Goal: Task Accomplishment & Management: Use online tool/utility

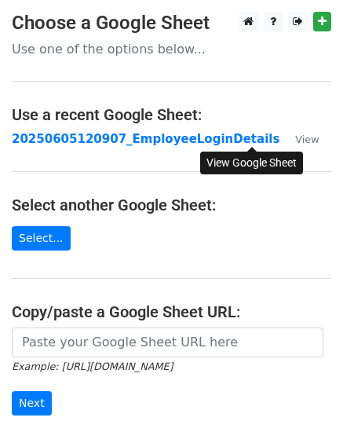
click at [295, 141] on small "View" at bounding box center [307, 139] width 24 height 12
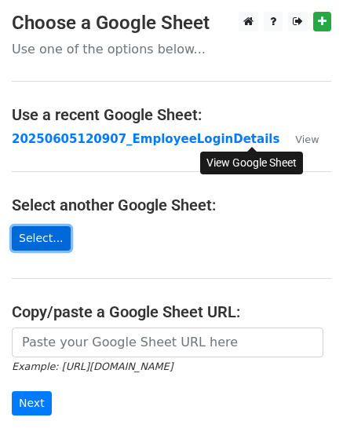
click at [42, 243] on link "Select..." at bounding box center [41, 238] width 59 height 24
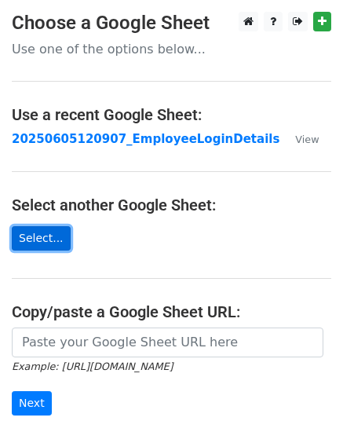
click at [53, 246] on link "Select..." at bounding box center [41, 238] width 59 height 24
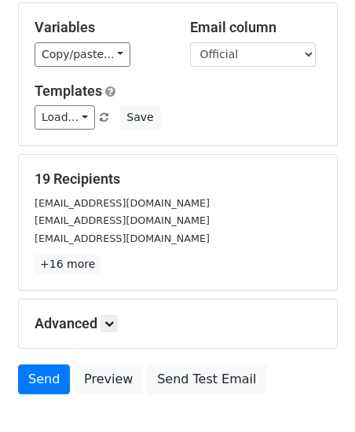
scroll to position [157, 0]
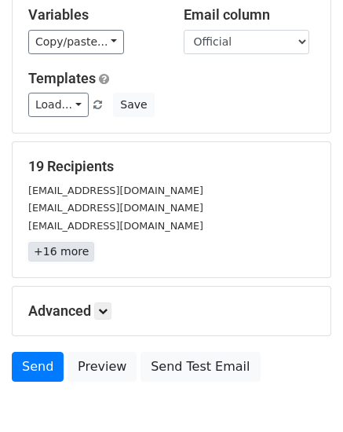
click at [60, 254] on link "+16 more" at bounding box center [61, 252] width 66 height 20
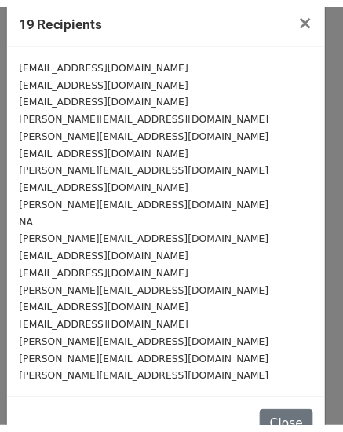
scroll to position [0, 0]
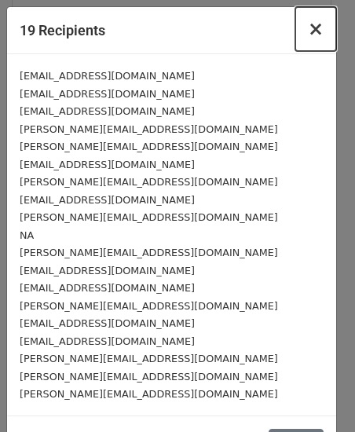
click at [308, 31] on span "×" at bounding box center [316, 29] width 16 height 22
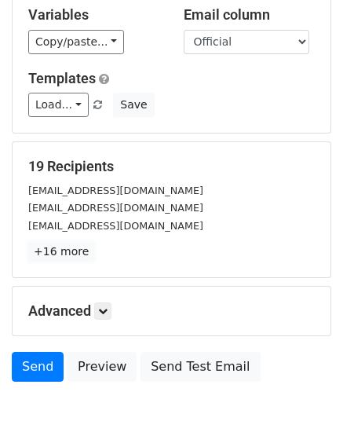
scroll to position [236, 0]
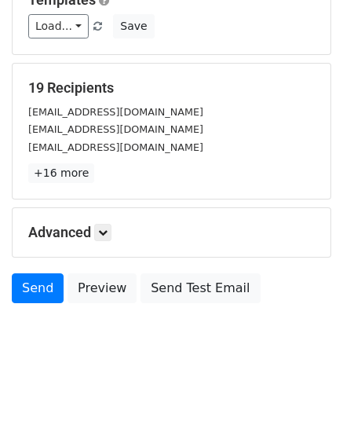
click at [90, 236] on h5 "Advanced" at bounding box center [171, 232] width 287 height 17
click at [106, 229] on icon at bounding box center [102, 232] width 9 height 9
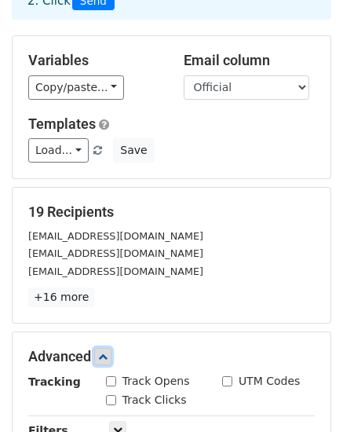
scroll to position [0, 0]
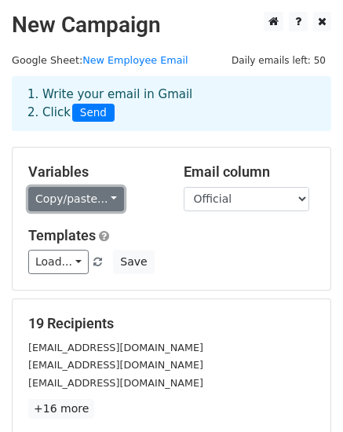
click at [83, 203] on link "Copy/paste..." at bounding box center [76, 199] width 96 height 24
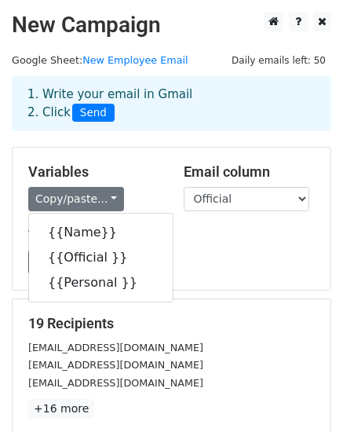
click at [181, 240] on h5 "Templates" at bounding box center [171, 235] width 287 height 17
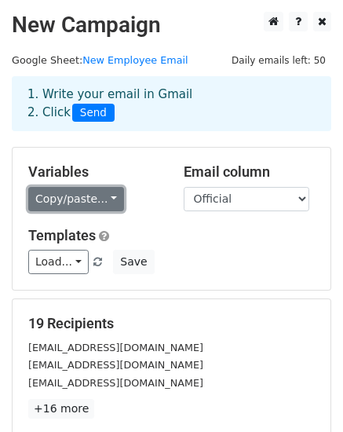
click at [79, 204] on link "Copy/paste..." at bounding box center [76, 199] width 96 height 24
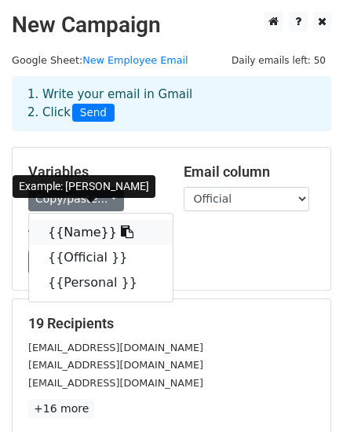
click at [77, 230] on link "{{Name}}" at bounding box center [101, 232] width 144 height 25
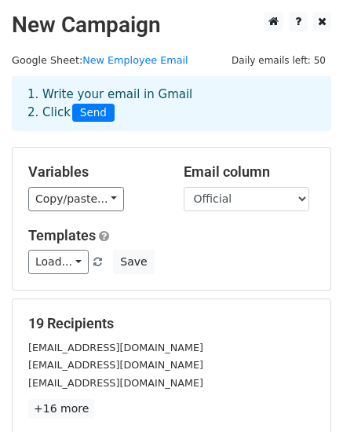
click at [100, 88] on div "1. Write your email in Gmail 2. Click Send" at bounding box center [172, 104] width 312 height 36
click at [106, 91] on div "1. Write your email in Gmail 2. Click Send" at bounding box center [172, 104] width 312 height 36
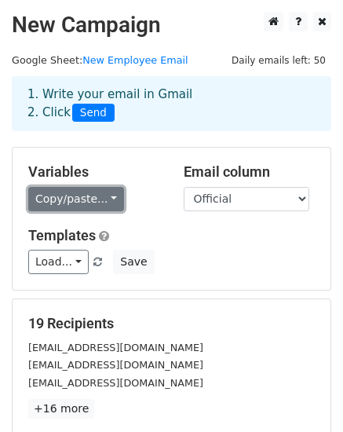
click at [96, 198] on link "Copy/paste..." at bounding box center [76, 199] width 96 height 24
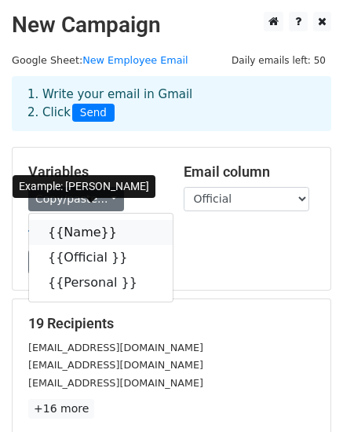
click at [86, 228] on link "{{Name}}" at bounding box center [101, 232] width 144 height 25
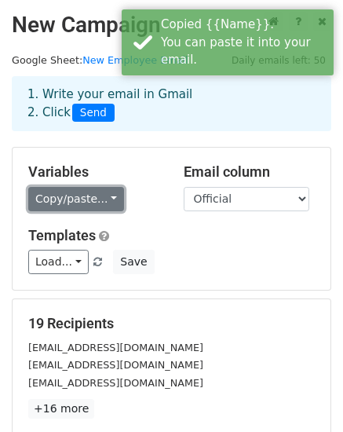
click at [98, 206] on link "Copy/paste..." at bounding box center [76, 199] width 96 height 24
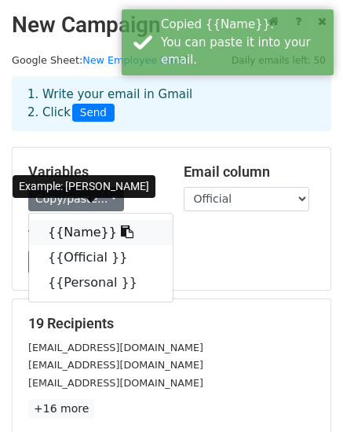
click at [121, 234] on icon at bounding box center [127, 231] width 13 height 13
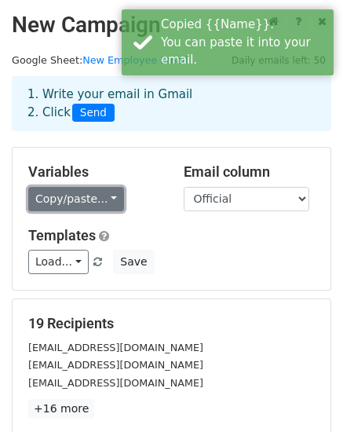
click at [100, 202] on link "Copy/paste..." at bounding box center [76, 199] width 96 height 24
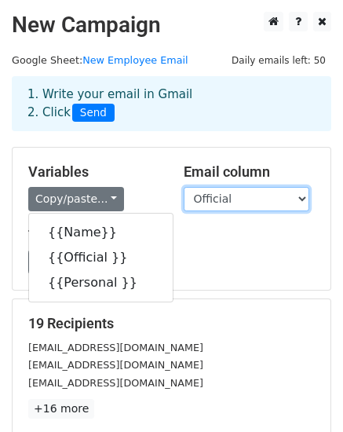
click at [230, 205] on select "Name Official Personal" at bounding box center [247, 199] width 126 height 24
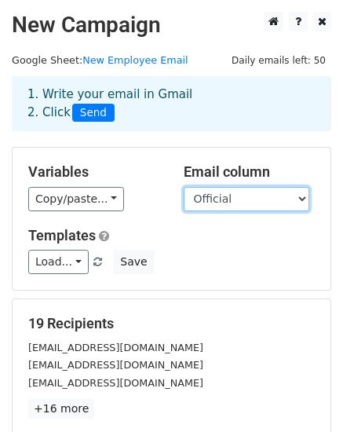
select select "Personal"
click at [184, 187] on select "Name Official Personal" at bounding box center [247, 199] width 126 height 24
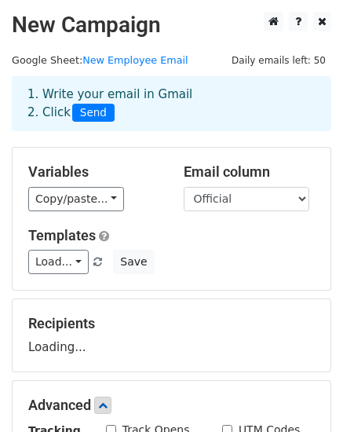
click at [232, 276] on div "Variables Copy/paste... {{Name}} {{Official }} {{Personal }} Email column Name …" at bounding box center [172, 219] width 318 height 142
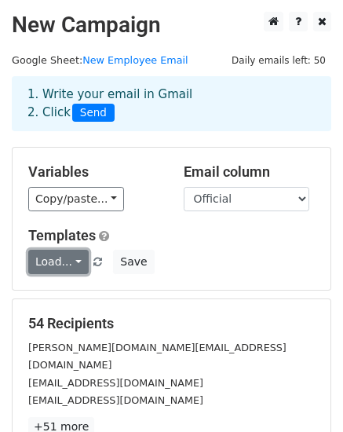
click at [72, 262] on link "Load..." at bounding box center [58, 262] width 60 height 24
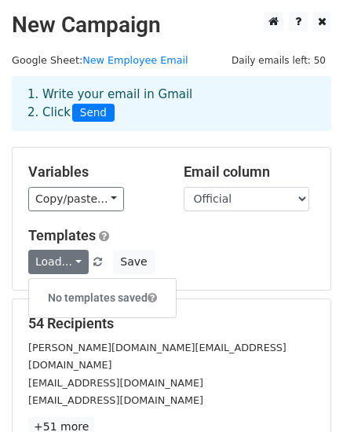
click at [246, 254] on div "Load... No templates saved Save" at bounding box center [171, 262] width 310 height 24
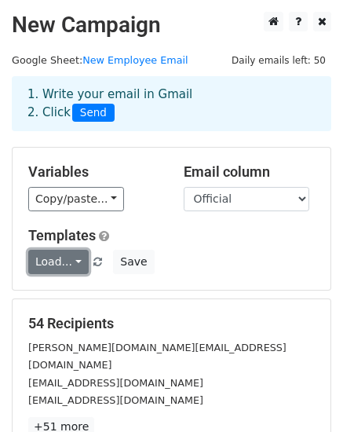
click at [71, 257] on link "Load..." at bounding box center [58, 262] width 60 height 24
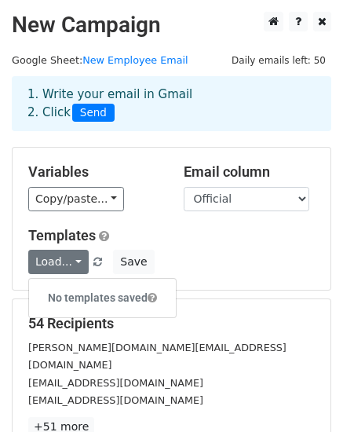
click at [229, 249] on div "Templates Load... No templates saved Save" at bounding box center [171, 251] width 310 height 48
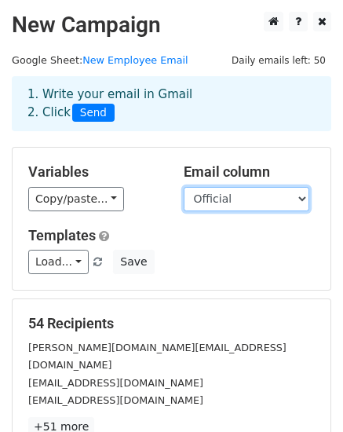
click at [298, 202] on select "Name Official Personal" at bounding box center [247, 199] width 126 height 24
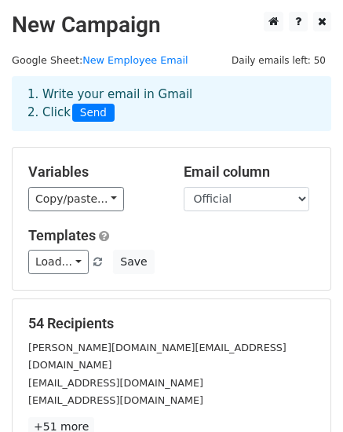
click at [125, 152] on div "Variables Copy/paste... {{Name}} {{Official }} {{Personal }} Email column Name …" at bounding box center [172, 219] width 318 height 142
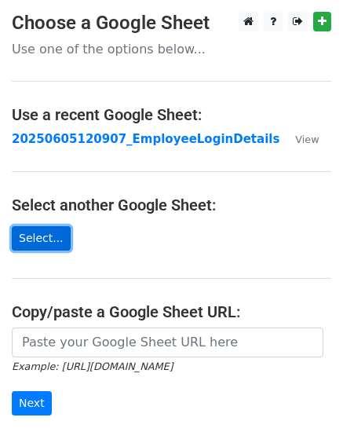
click at [34, 239] on link "Select..." at bounding box center [41, 238] width 59 height 24
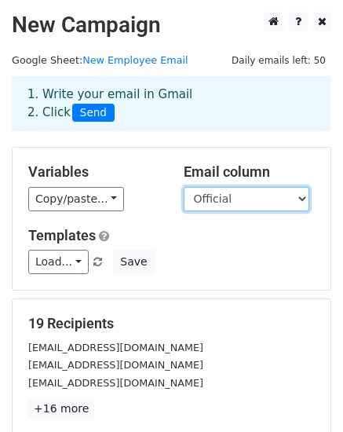
click at [265, 201] on select "Name Official Personal" at bounding box center [247, 199] width 126 height 24
select select "Personal"
click at [184, 187] on select "Name Official Personal" at bounding box center [247, 199] width 126 height 24
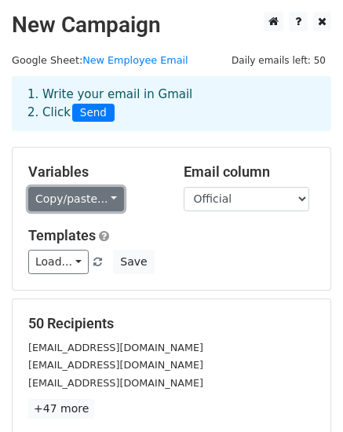
click at [107, 198] on link "Copy/paste..." at bounding box center [76, 199] width 96 height 24
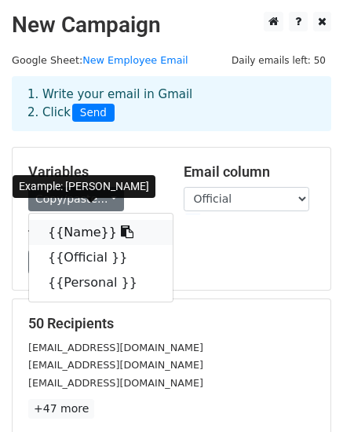
click at [121, 232] on icon at bounding box center [127, 231] width 13 height 13
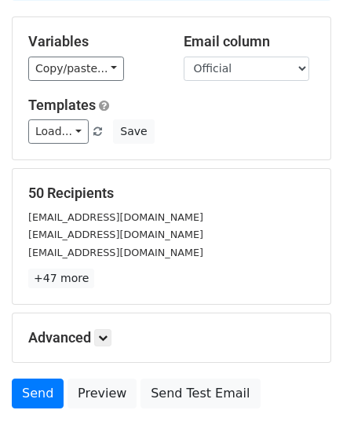
scroll to position [157, 0]
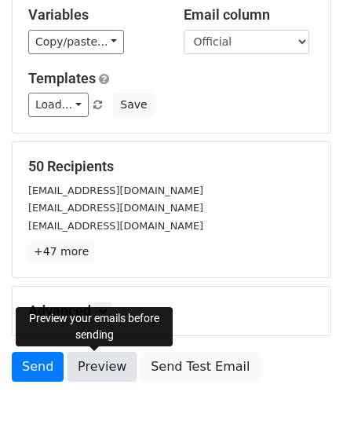
click at [98, 373] on link "Preview" at bounding box center [102, 367] width 69 height 30
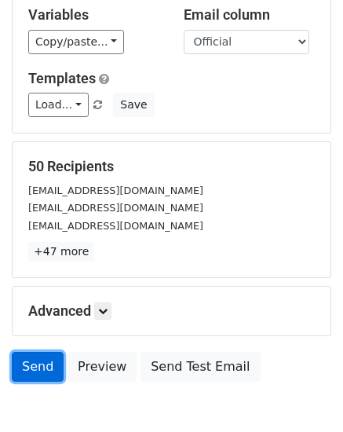
click at [44, 366] on link "Send" at bounding box center [38, 367] width 52 height 30
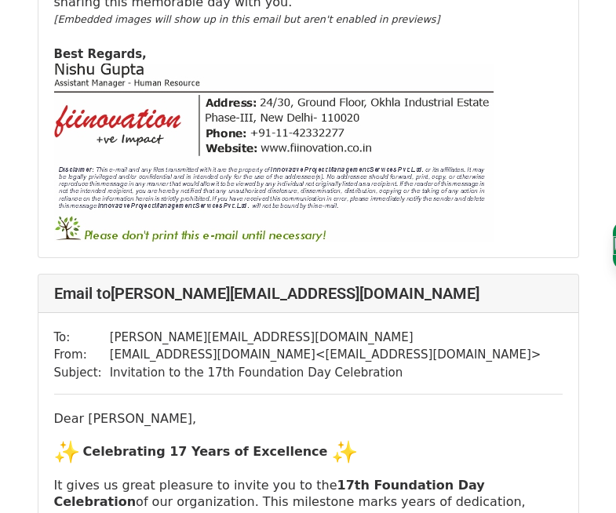
scroll to position [3297, 0]
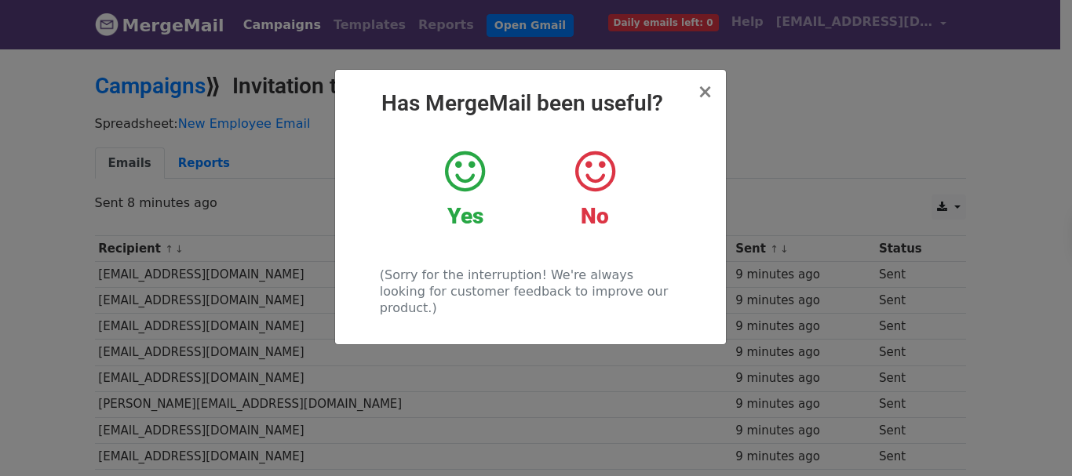
click at [484, 197] on div "Yes" at bounding box center [465, 189] width 106 height 82
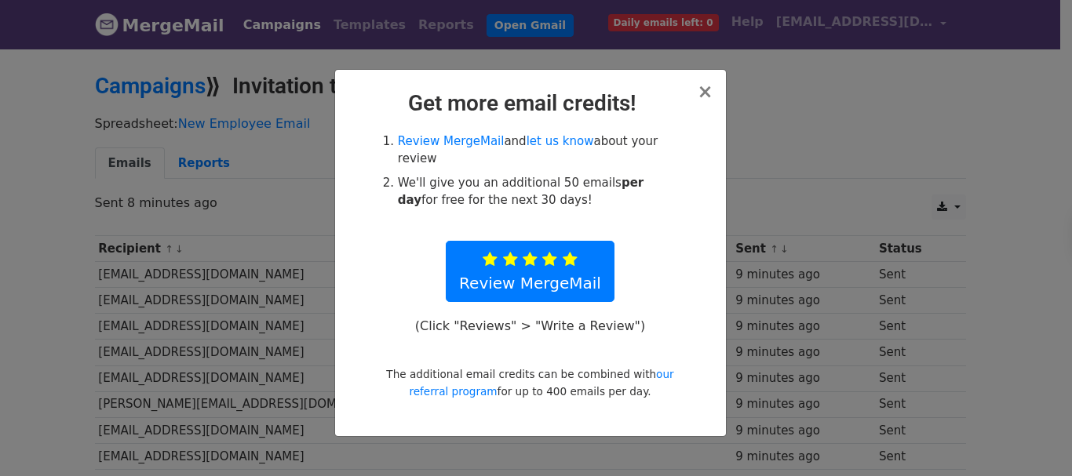
click at [696, 93] on h2 "Get more email credits!" at bounding box center [531, 103] width 366 height 27
click at [706, 93] on span "×" at bounding box center [705, 92] width 16 height 22
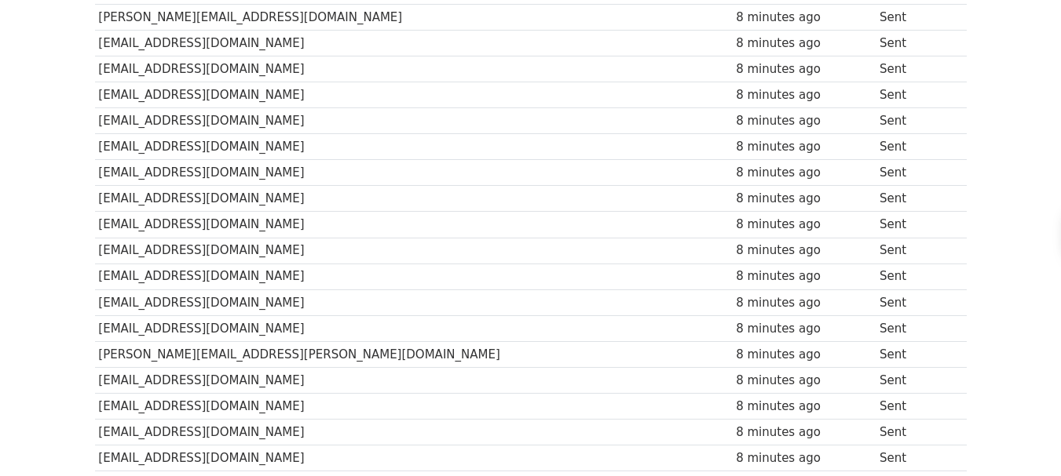
scroll to position [674, 0]
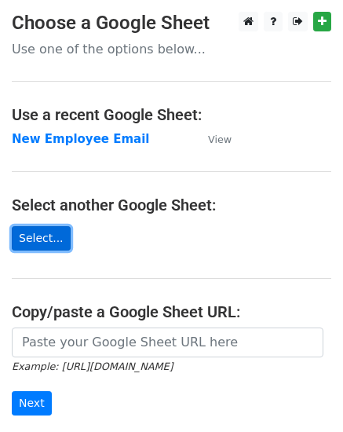
click at [46, 232] on link "Select..." at bounding box center [41, 238] width 59 height 24
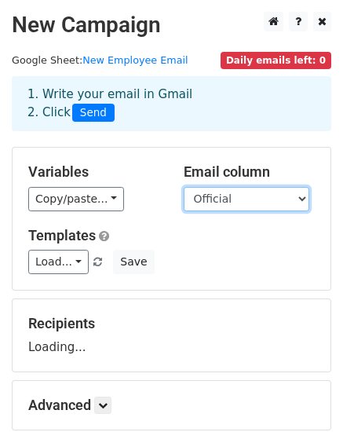
click at [223, 202] on select "Name Official Personal" at bounding box center [247, 199] width 126 height 24
select select "Personal"
click at [184, 187] on select "Name Official Personal" at bounding box center [247, 199] width 126 height 24
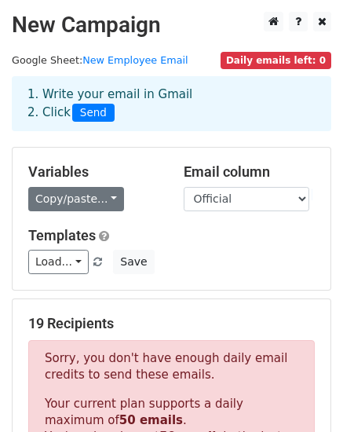
click at [85, 211] on div "Variables Copy/paste... {{Name}} {{Official }} {{Personal }} Email column Name …" at bounding box center [172, 219] width 318 height 142
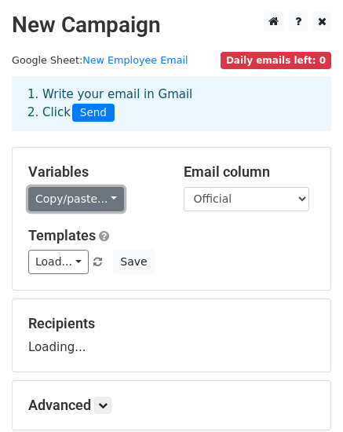
click at [78, 199] on link "Copy/paste..." at bounding box center [76, 199] width 96 height 24
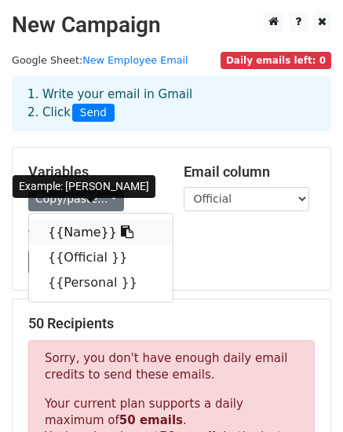
click at [55, 233] on link "{{Name}}" at bounding box center [101, 232] width 144 height 25
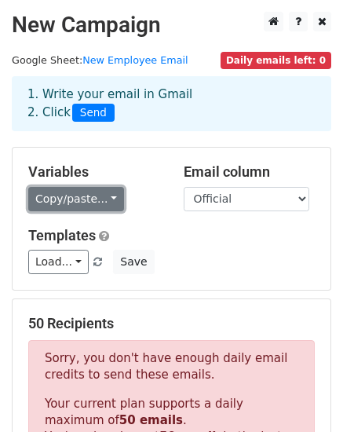
click at [100, 205] on link "Copy/paste..." at bounding box center [76, 199] width 96 height 24
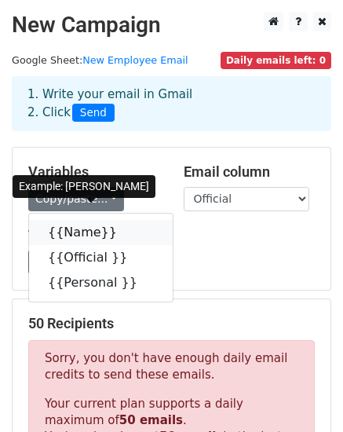
drag, startPoint x: 102, startPoint y: 235, endPoint x: 75, endPoint y: 227, distance: 28.6
click at [121, 235] on icon at bounding box center [127, 231] width 13 height 13
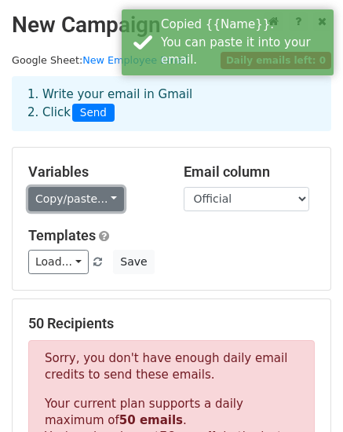
click at [83, 199] on link "Copy/paste..." at bounding box center [76, 199] width 96 height 24
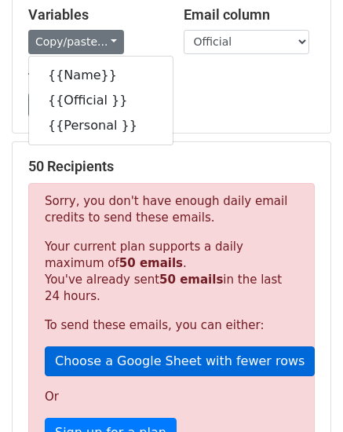
scroll to position [236, 0]
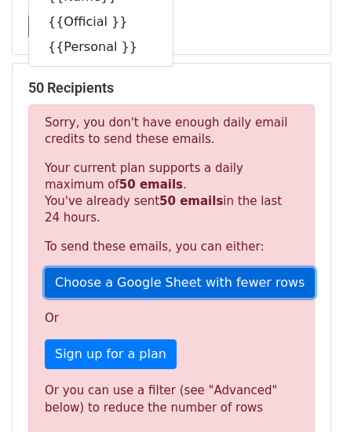
click at [177, 289] on link "Choose a Google Sheet with fewer rows" at bounding box center [180, 283] width 270 height 30
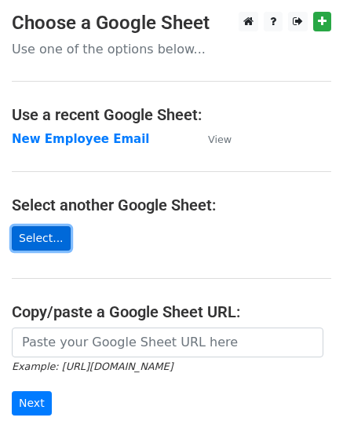
click at [31, 241] on link "Select..." at bounding box center [41, 238] width 59 height 24
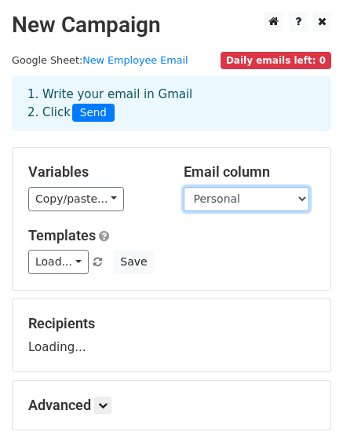
click at [254, 196] on select "Name Personal" at bounding box center [247, 199] width 126 height 24
click at [184, 187] on select "Name Personal" at bounding box center [247, 199] width 126 height 24
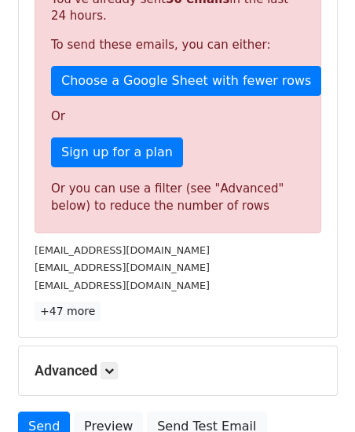
scroll to position [471, 0]
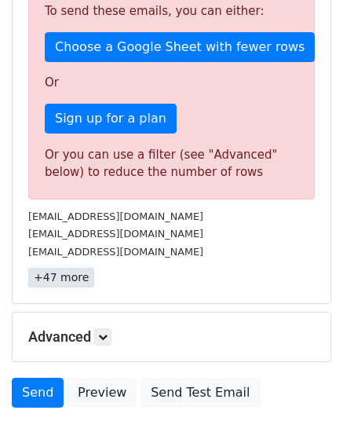
click at [73, 282] on link "+47 more" at bounding box center [61, 278] width 66 height 20
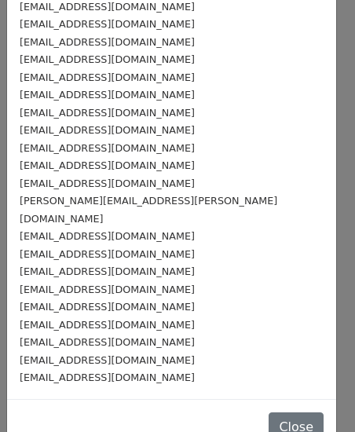
scroll to position [593, 0]
